Goal: Find contact information: Find contact information

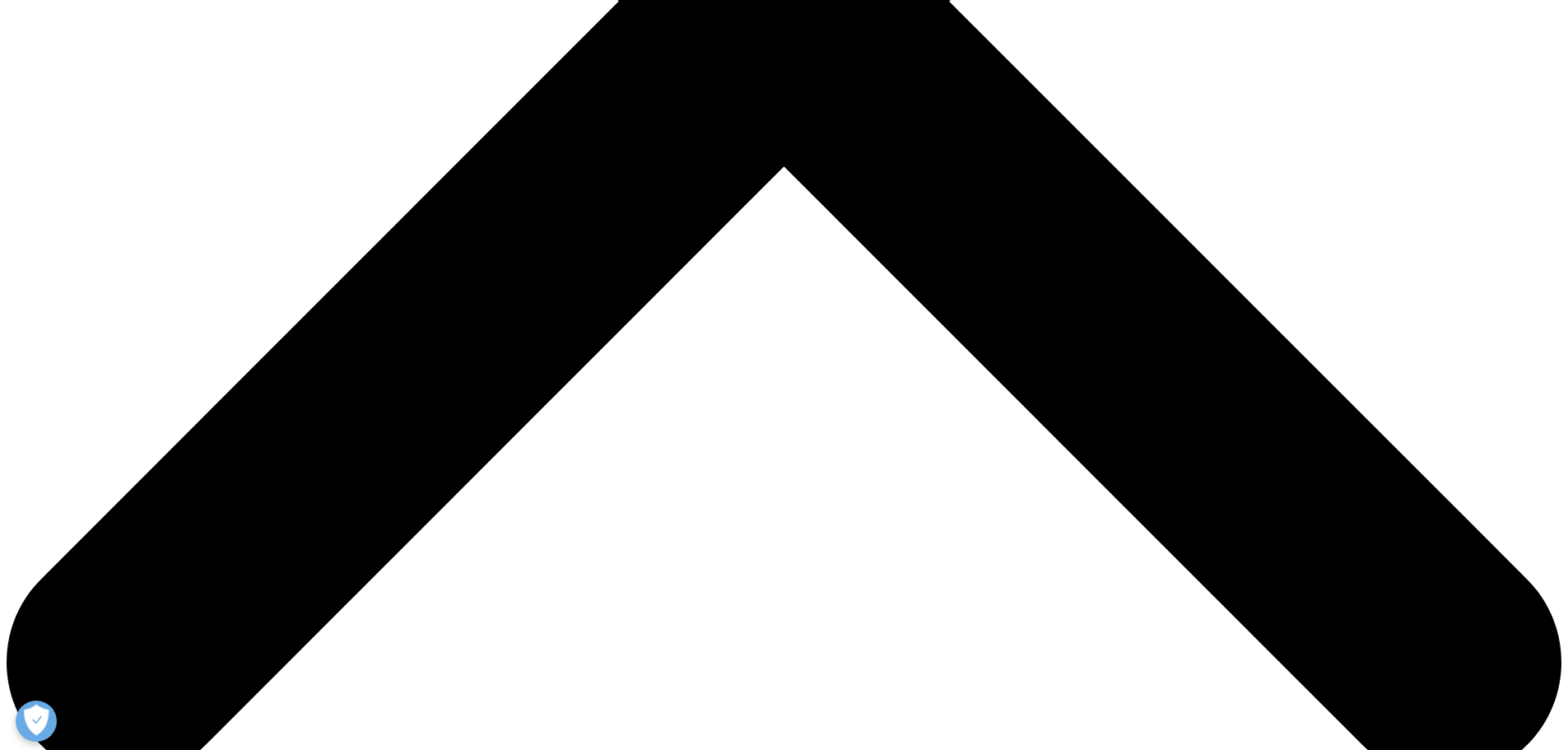
scroll to position [823, 0]
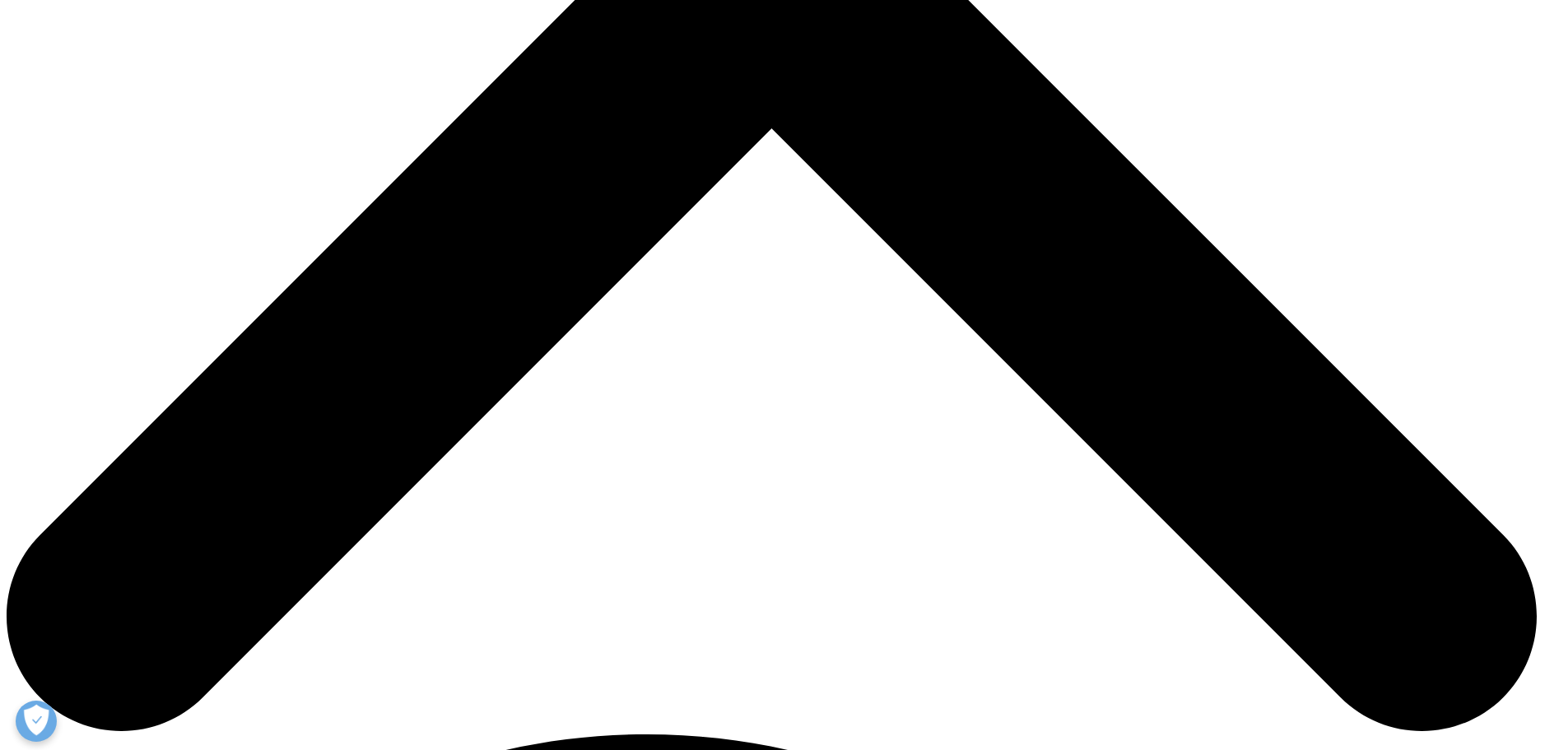
scroll to position [0, 0]
